Goal: Task Accomplishment & Management: Manage account settings

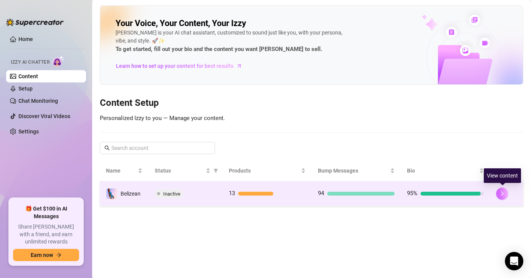
click at [508, 194] on button "button" at bounding box center [502, 194] width 12 height 12
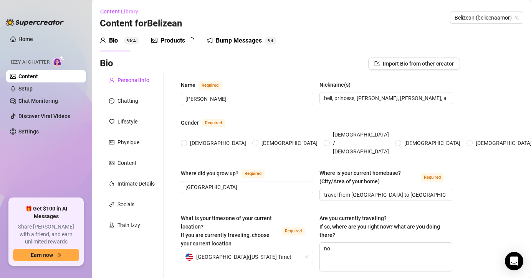
radio input "true"
type input "[DATE]"
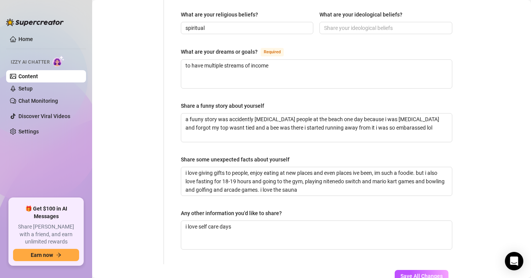
scroll to position [454, 0]
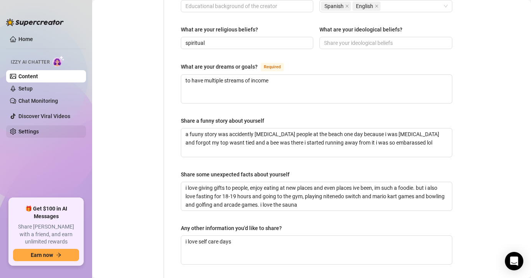
click at [32, 132] on link "Settings" at bounding box center [28, 132] width 20 height 6
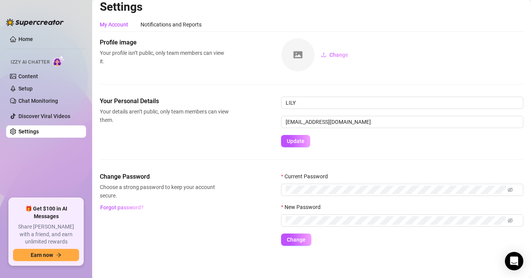
scroll to position [6, 0]
click at [128, 208] on span "Forgot password?" at bounding box center [121, 208] width 43 height 6
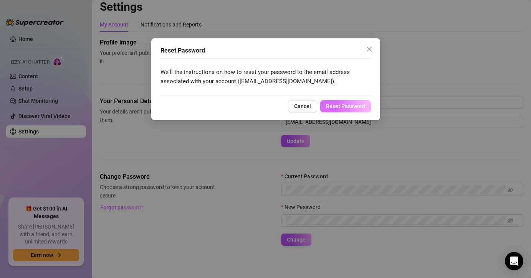
click at [347, 104] on span "Reset Password" at bounding box center [345, 106] width 39 height 6
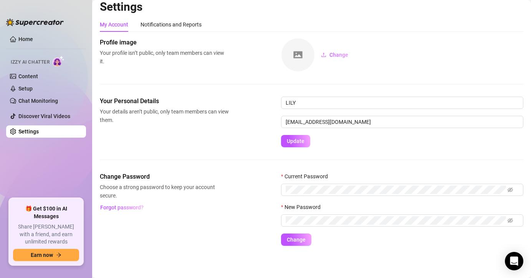
scroll to position [0, 0]
